Goal: Information Seeking & Learning: Learn about a topic

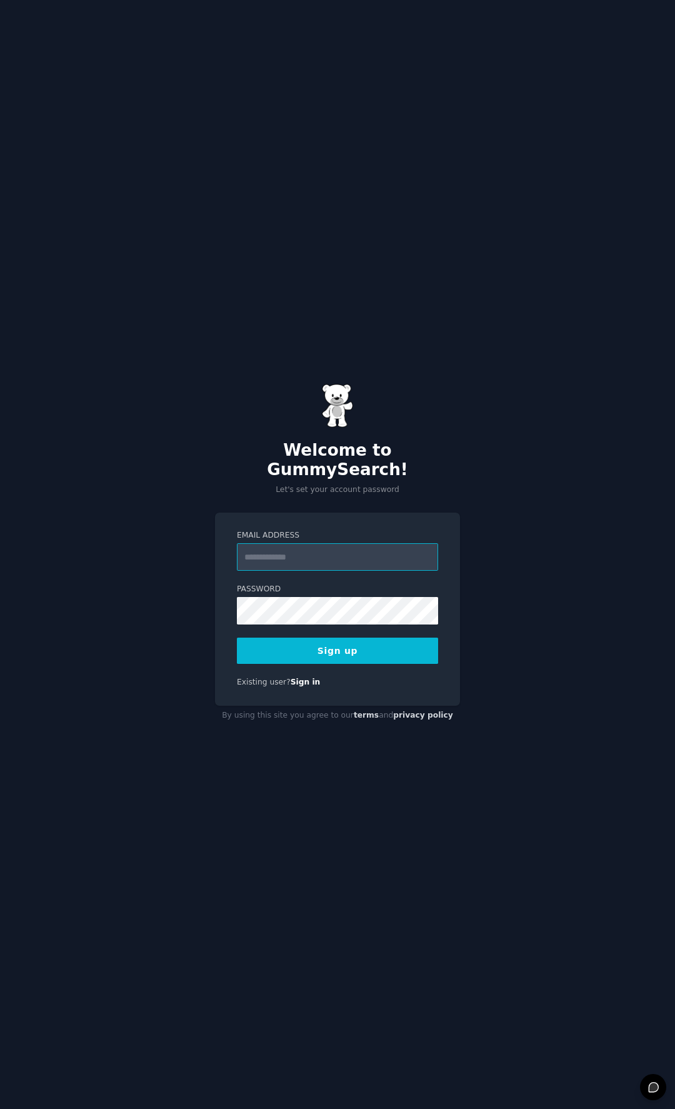
click at [350, 547] on input "Email Address" at bounding box center [337, 557] width 201 height 28
click at [309, 553] on input "Email Address" at bounding box center [337, 557] width 201 height 28
type input "**********"
click at [237, 638] on button "Sign up" at bounding box center [337, 651] width 201 height 26
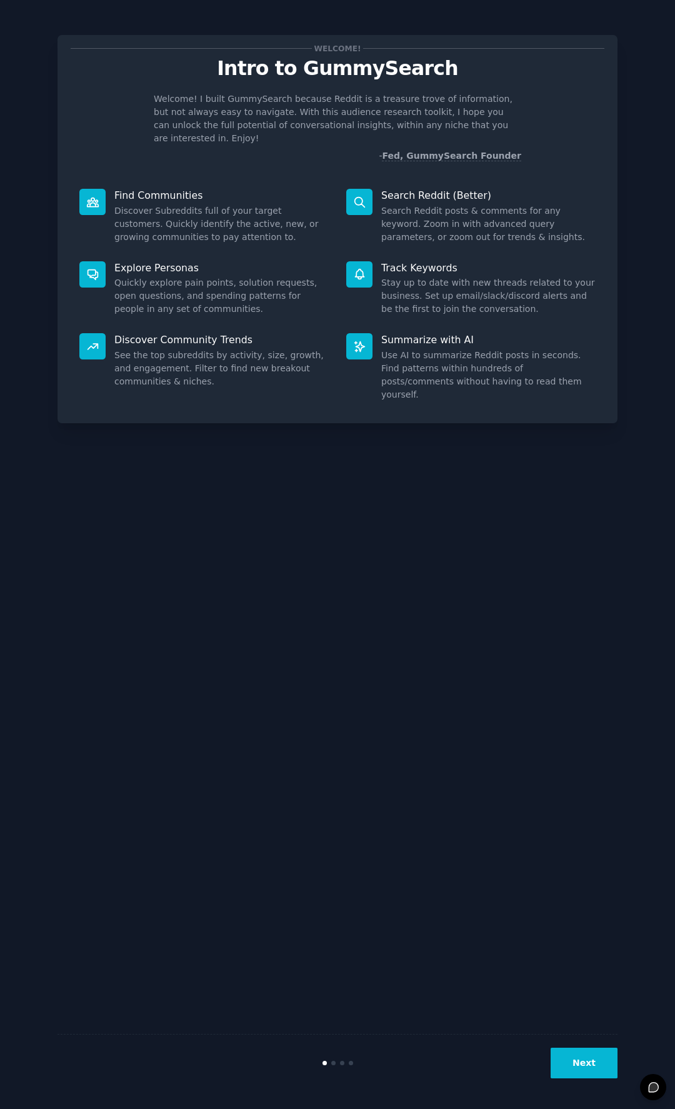
click at [553, 1055] on div "Next" at bounding box center [524, 1063] width 187 height 31
click at [583, 1060] on button "Next" at bounding box center [584, 1063] width 67 height 31
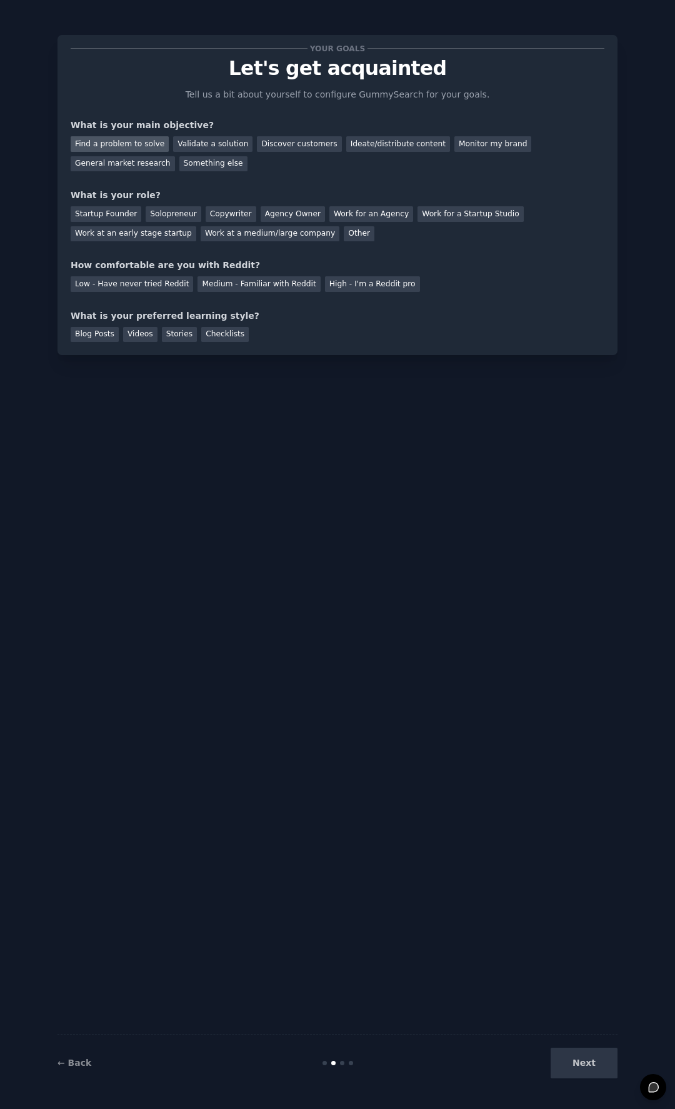
click at [117, 144] on div "Find a problem to solve" at bounding box center [120, 144] width 98 height 16
click at [176, 218] on div "Solopreneur" at bounding box center [173, 214] width 55 height 16
click at [294, 289] on div "Medium - Familiar with Reddit" at bounding box center [259, 284] width 123 height 16
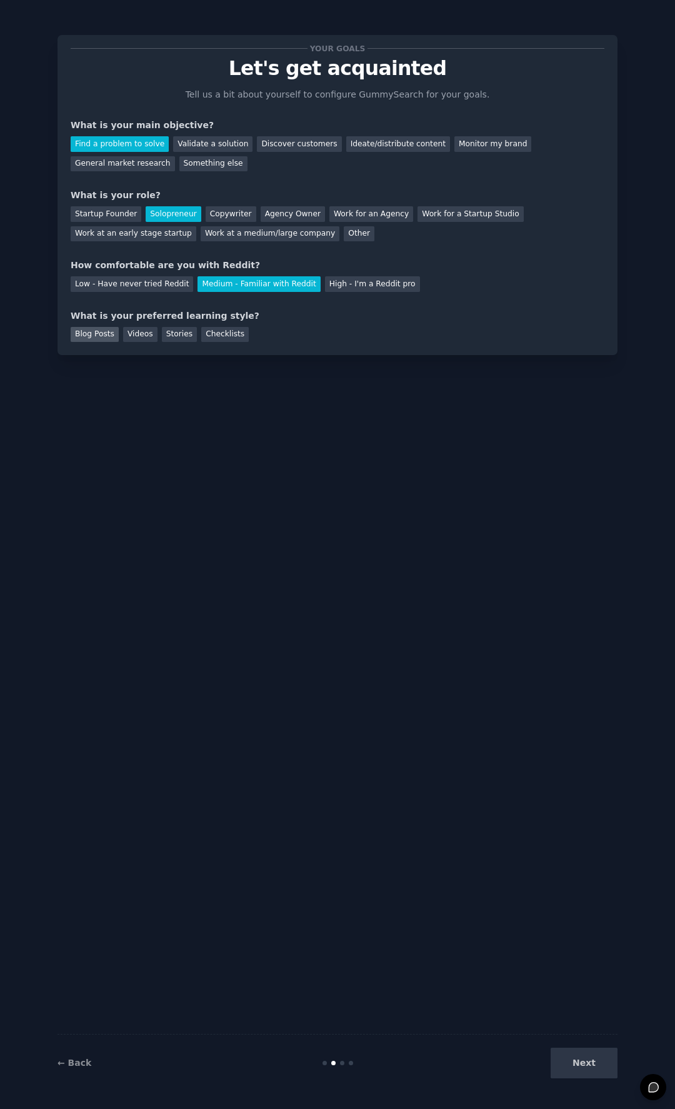
click at [104, 338] on div "Blog Posts" at bounding box center [95, 335] width 48 height 16
click at [144, 333] on div "Videos" at bounding box center [140, 335] width 34 height 16
click at [91, 336] on div "Blog Posts" at bounding box center [95, 335] width 48 height 16
click at [588, 1072] on button "Next" at bounding box center [584, 1063] width 67 height 31
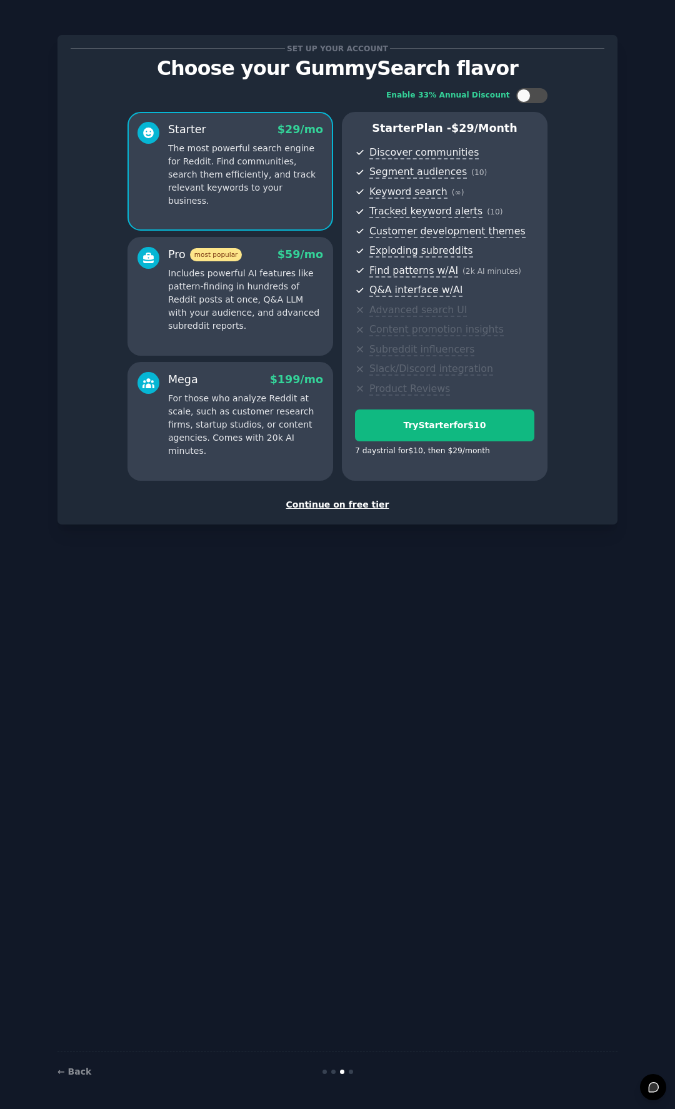
click at [328, 506] on div "Continue on free tier" at bounding box center [338, 504] width 534 height 13
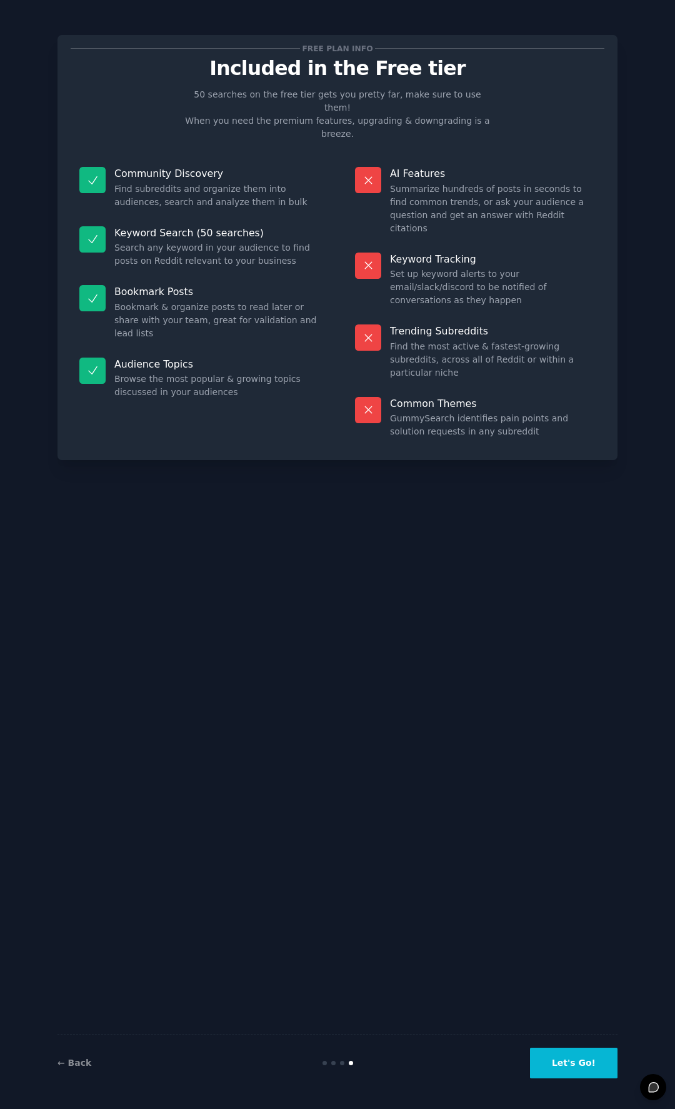
click at [578, 1053] on button "Let's Go!" at bounding box center [574, 1063] width 88 height 31
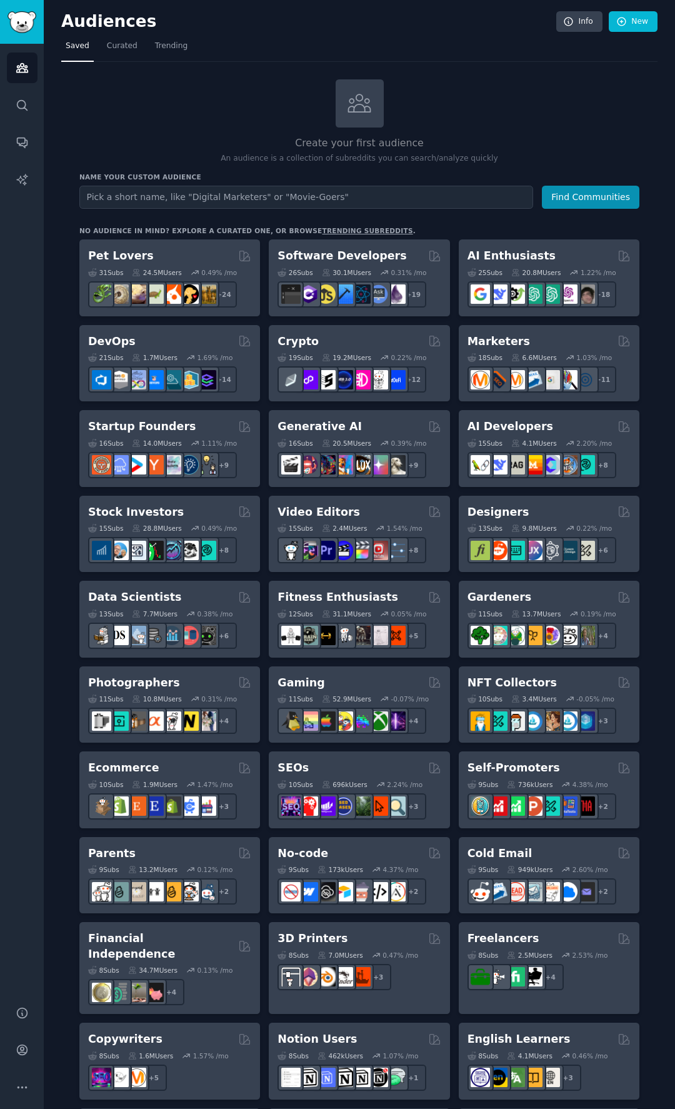
click at [485, 38] on nav "Saved Curated Trending" at bounding box center [359, 49] width 596 height 26
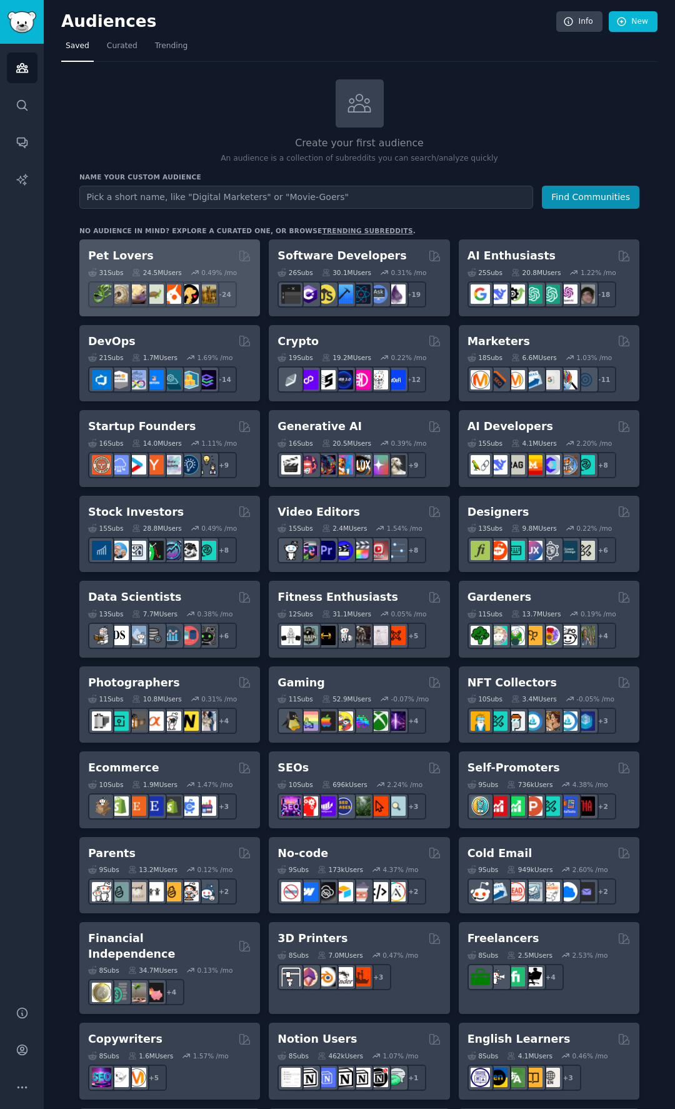
click at [183, 254] on div "Pet Lovers" at bounding box center [169, 256] width 163 height 16
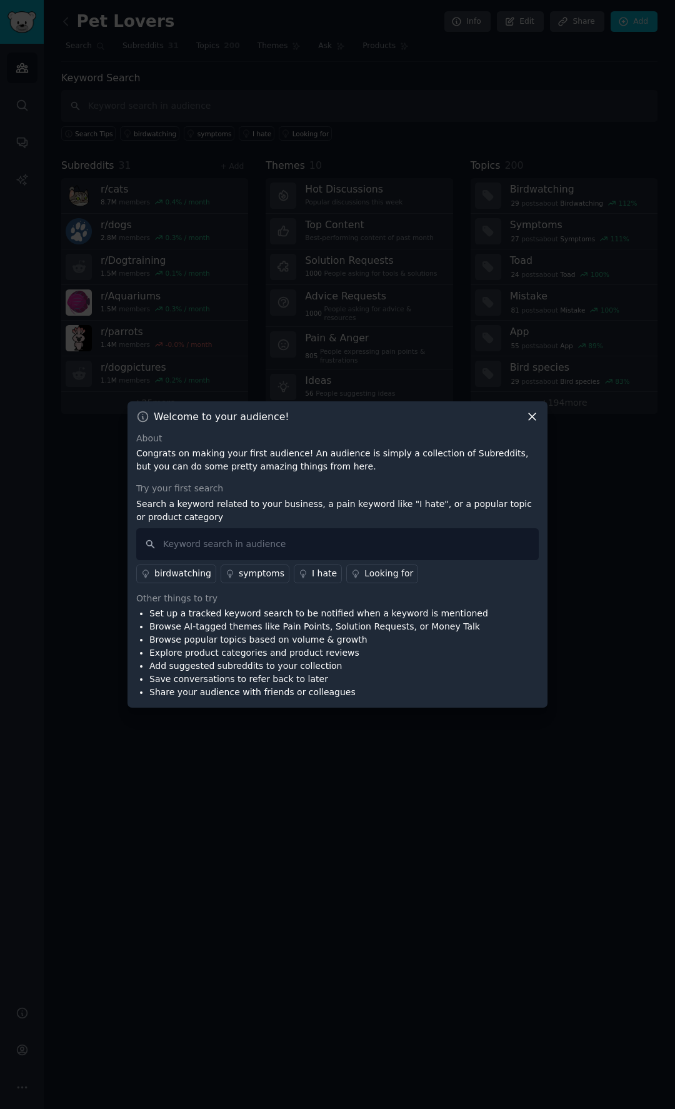
click at [518, 413] on div "Welcome to your audience!" at bounding box center [337, 416] width 403 height 13
click at [525, 414] on div "Welcome to your audience!" at bounding box center [337, 416] width 403 height 13
click at [528, 414] on icon at bounding box center [532, 416] width 13 height 13
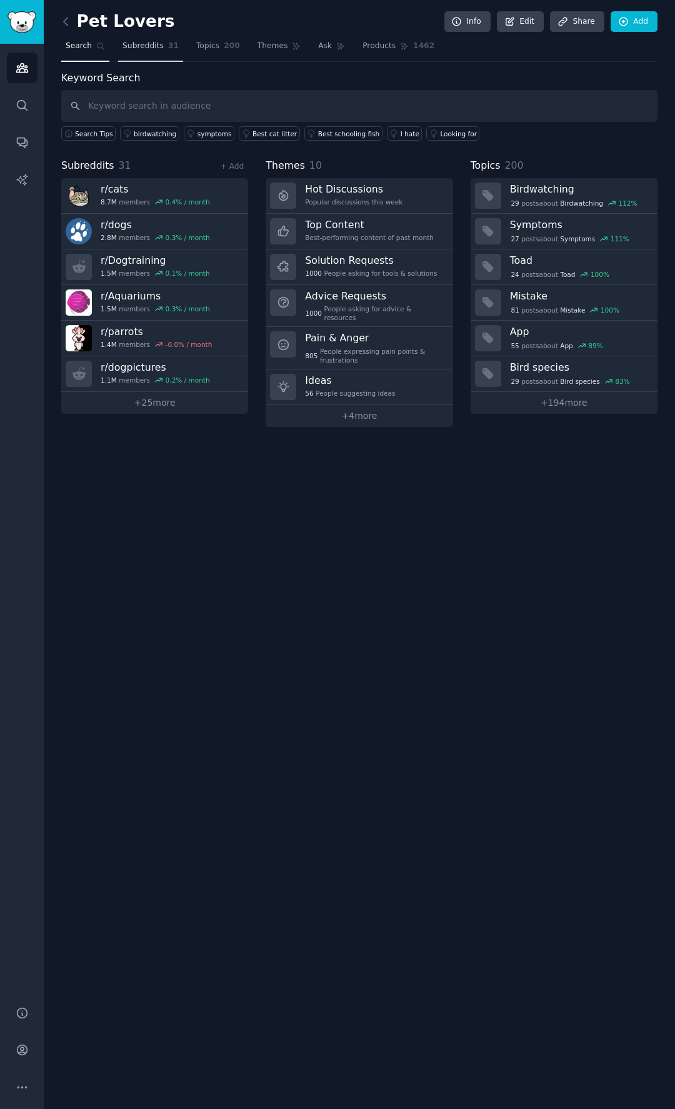
click at [133, 48] on span "Subreddits" at bounding box center [143, 46] width 41 height 11
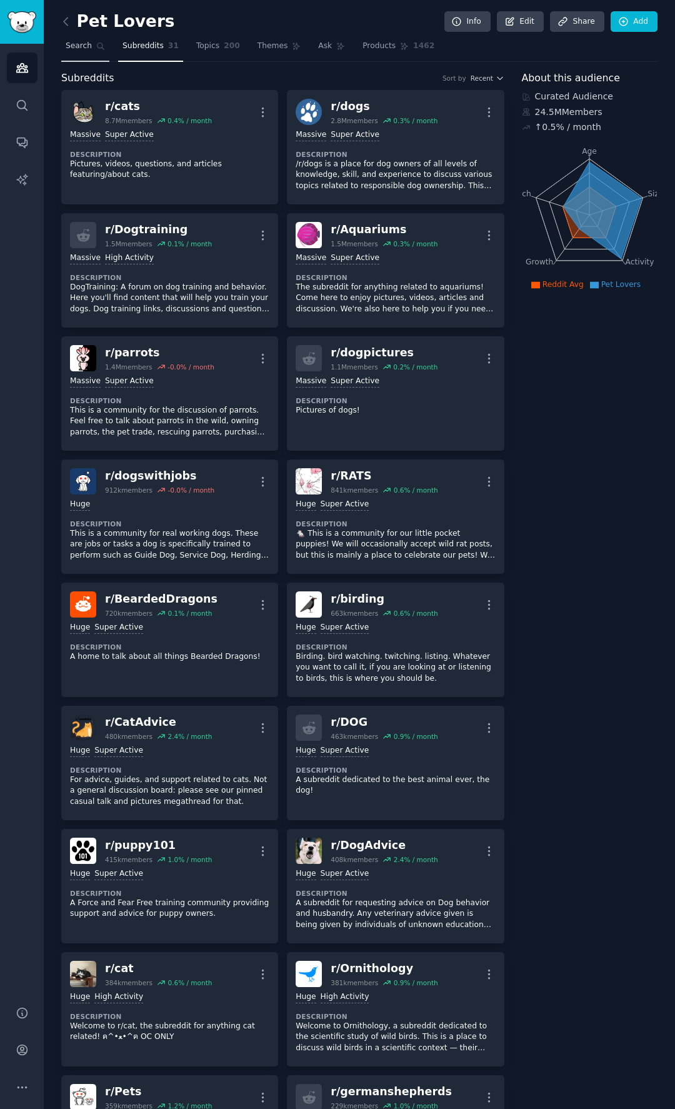
click at [93, 47] on link "Search" at bounding box center [85, 49] width 48 height 26
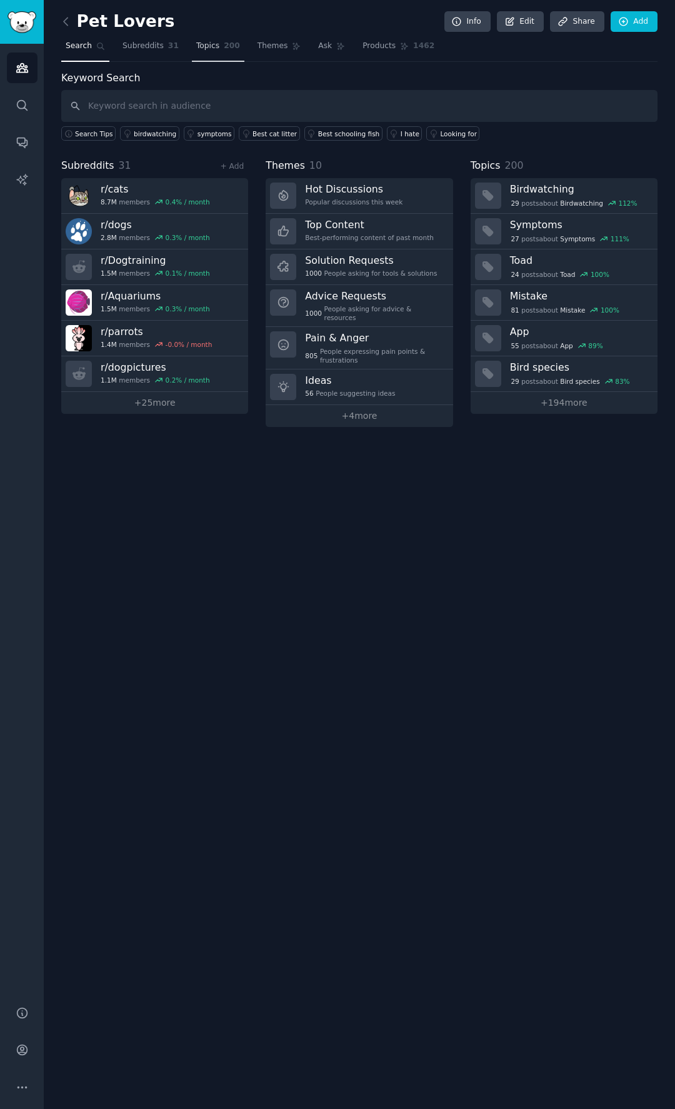
click at [218, 48] on link "Topics 200" at bounding box center [218, 49] width 53 height 26
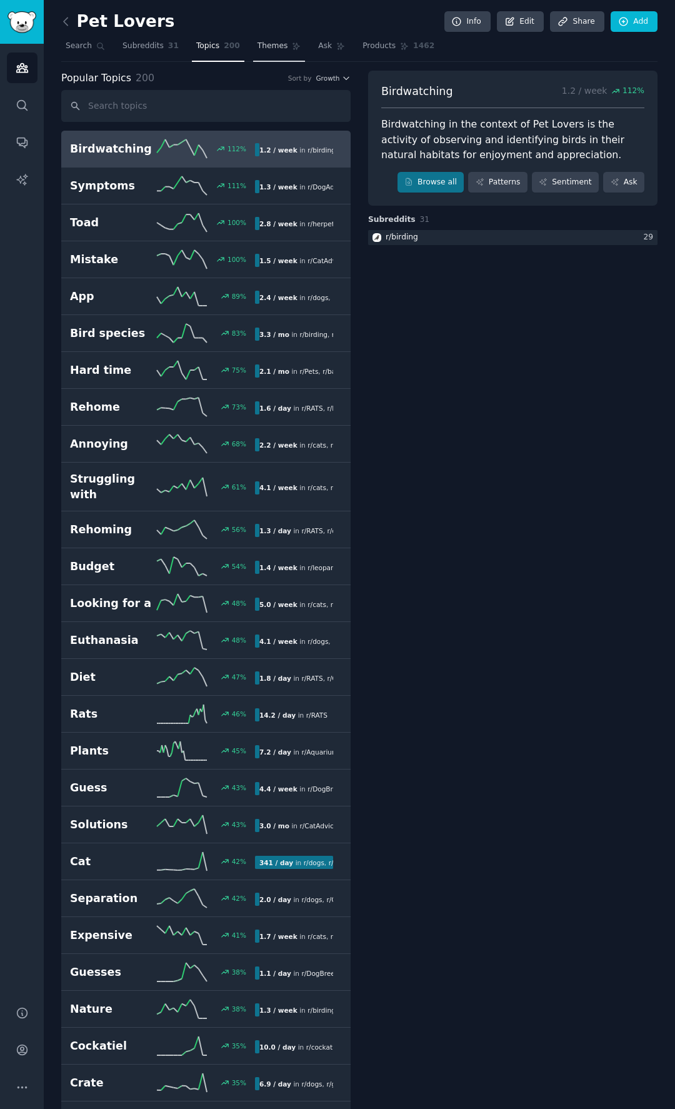
click at [292, 45] on icon at bounding box center [296, 46] width 9 height 9
